Goal: Navigation & Orientation: Find specific page/section

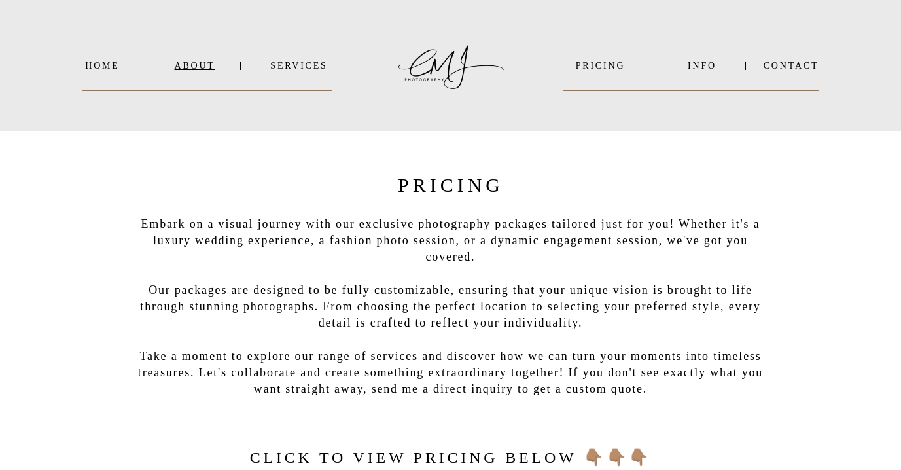
click at [199, 61] on nav "About" at bounding box center [194, 66] width 39 height 10
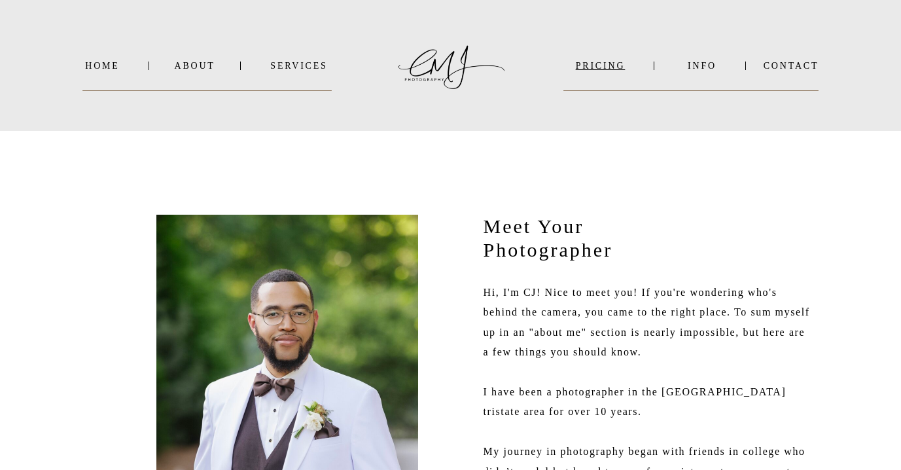
click at [605, 70] on nav "PRICING" at bounding box center [600, 66] width 73 height 10
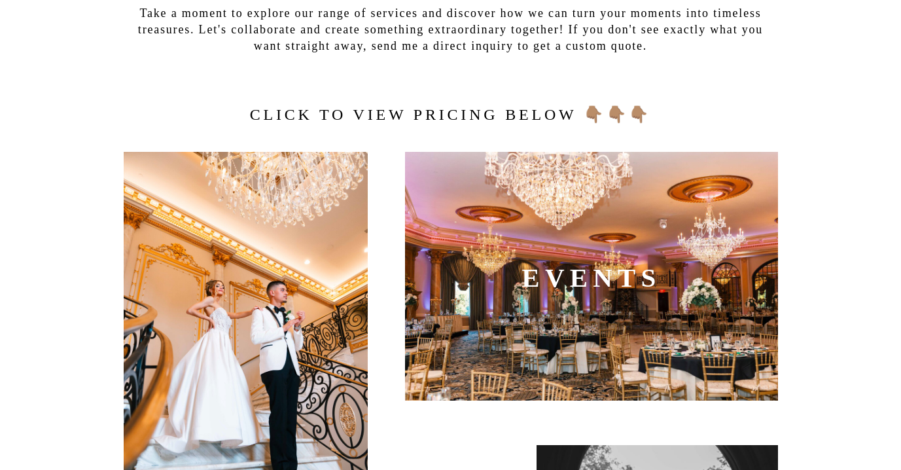
scroll to position [350, 0]
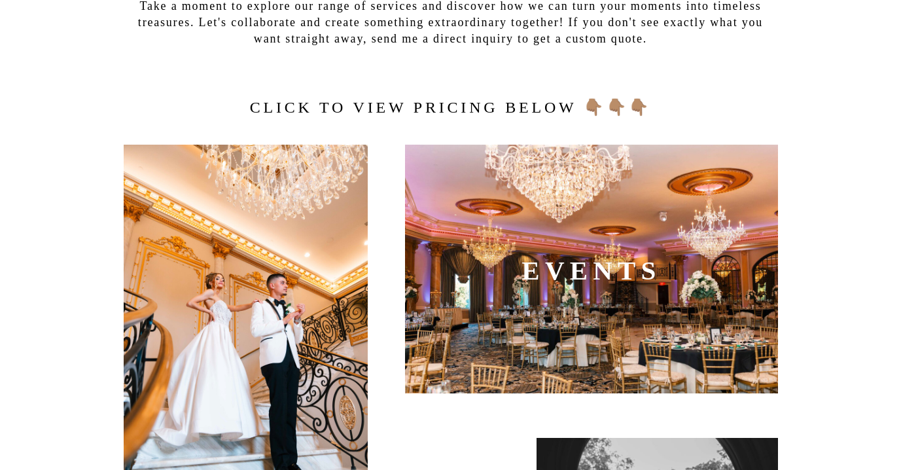
click at [541, 292] on div at bounding box center [591, 269] width 373 height 249
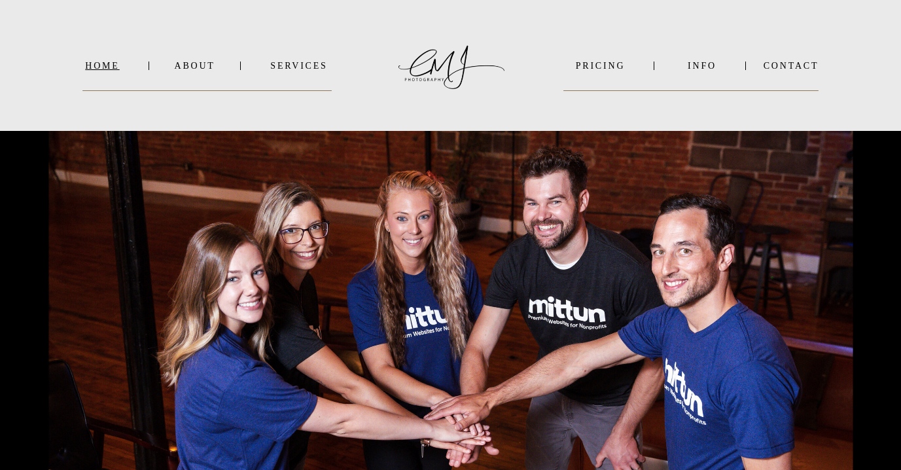
click at [116, 65] on nav "Home" at bounding box center [102, 66] width 39 height 10
